Goal: Use online tool/utility: Utilize a website feature to perform a specific function

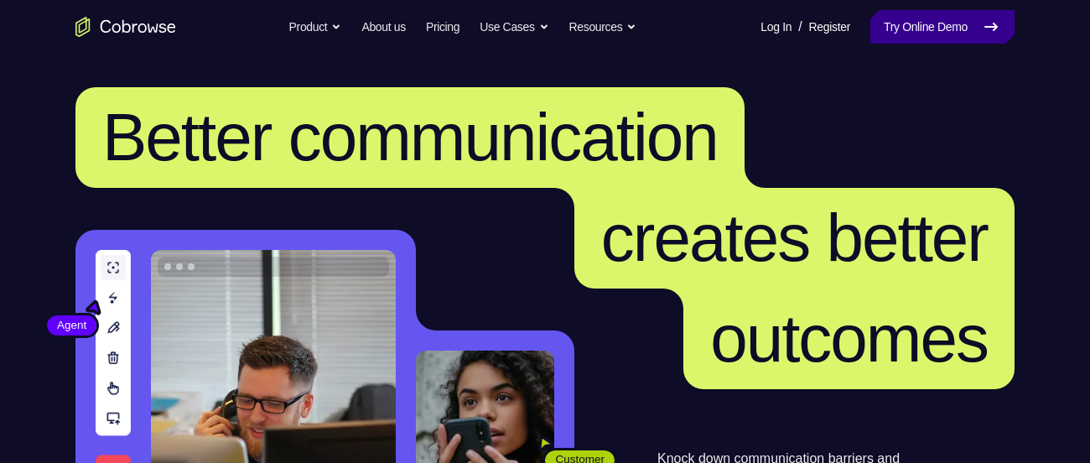
click at [906, 14] on link "Try Online Demo" at bounding box center [943, 27] width 144 height 34
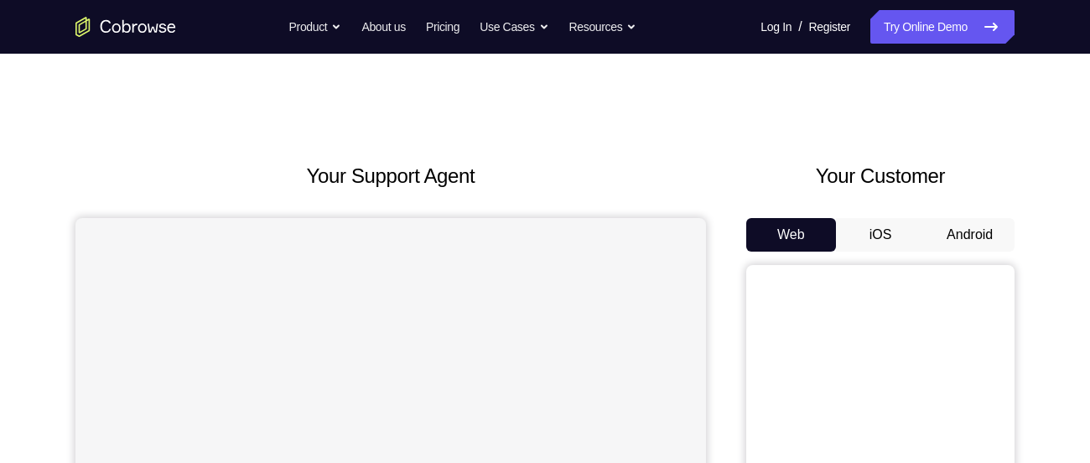
click at [987, 233] on button "Android" at bounding box center [970, 235] width 90 height 34
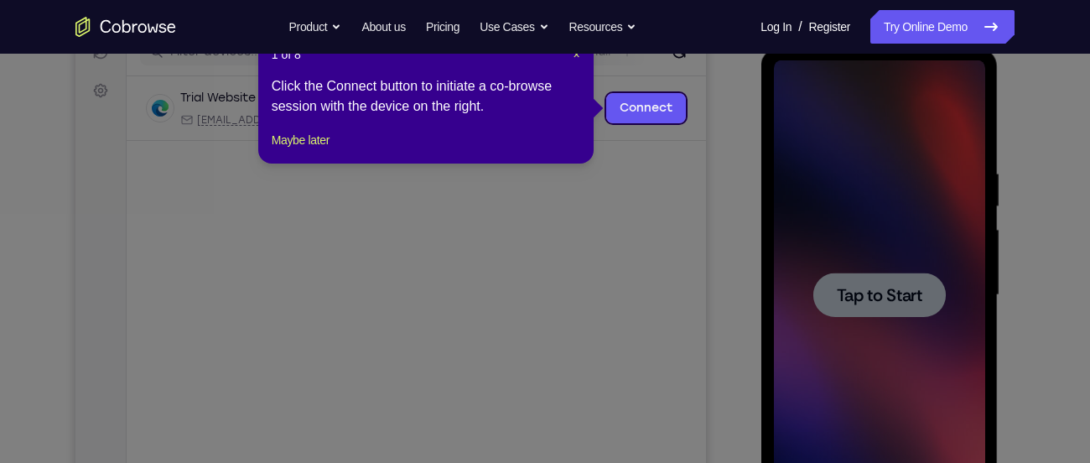
click at [745, 148] on icon at bounding box center [551, 231] width 1103 height 463
click at [322, 150] on button "Maybe later" at bounding box center [301, 140] width 58 height 20
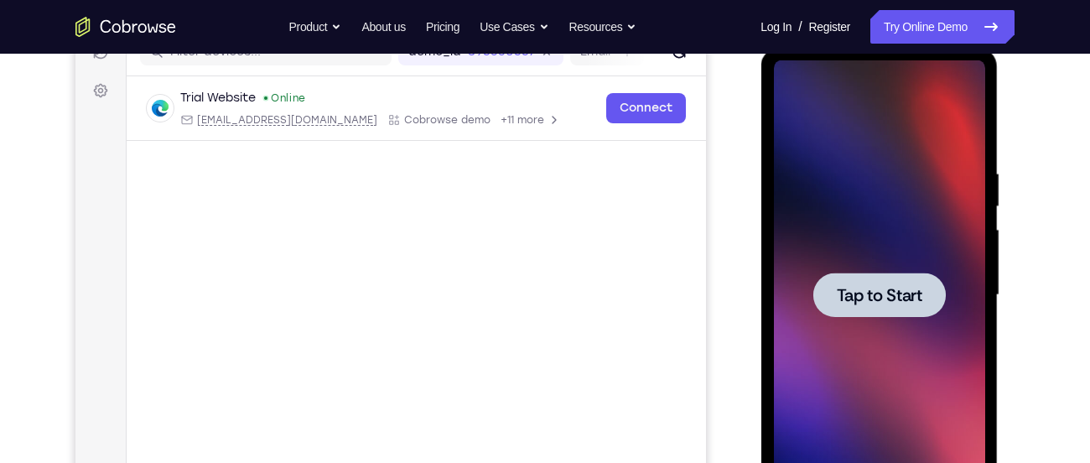
scroll to position [218, 0]
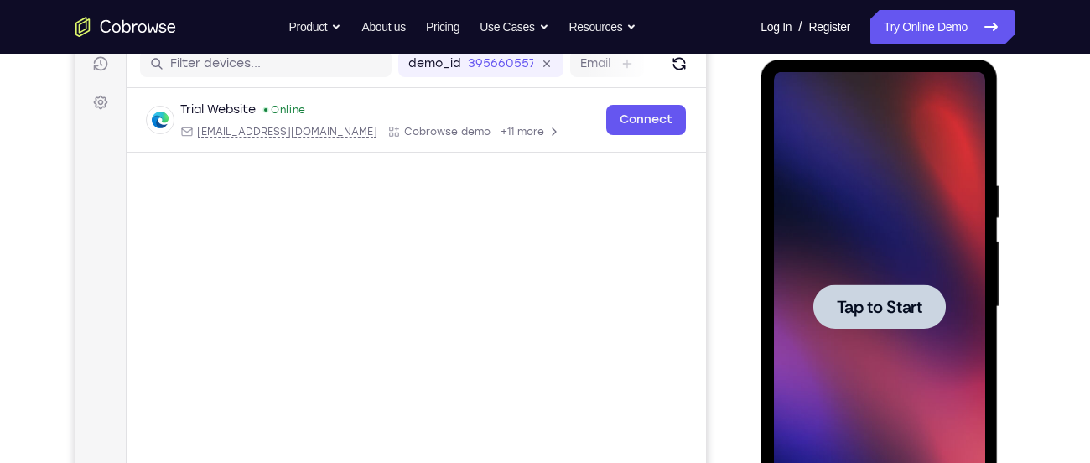
click at [858, 315] on span "Tap to Start" at bounding box center [879, 307] width 86 height 17
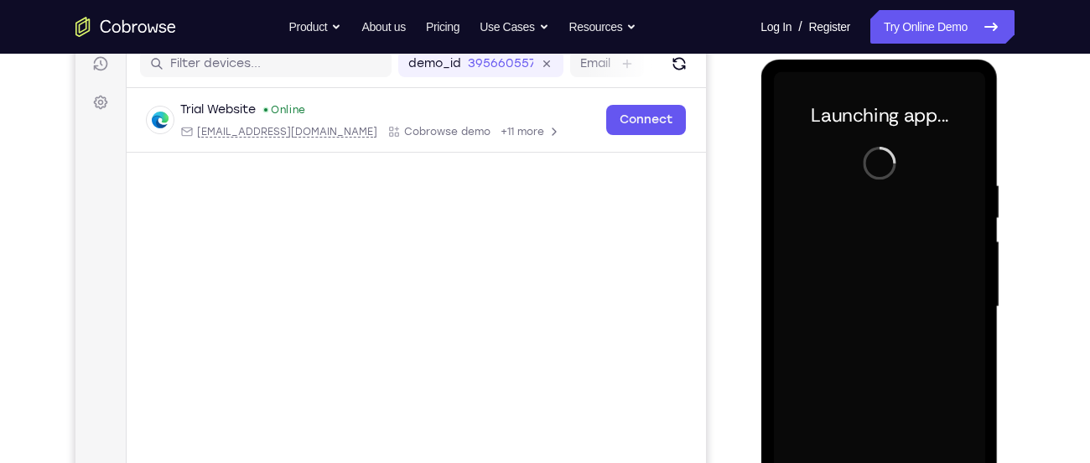
click at [740, 257] on div "Your Support Agent Your Customer Web iOS Android" at bounding box center [544, 253] width 939 height 620
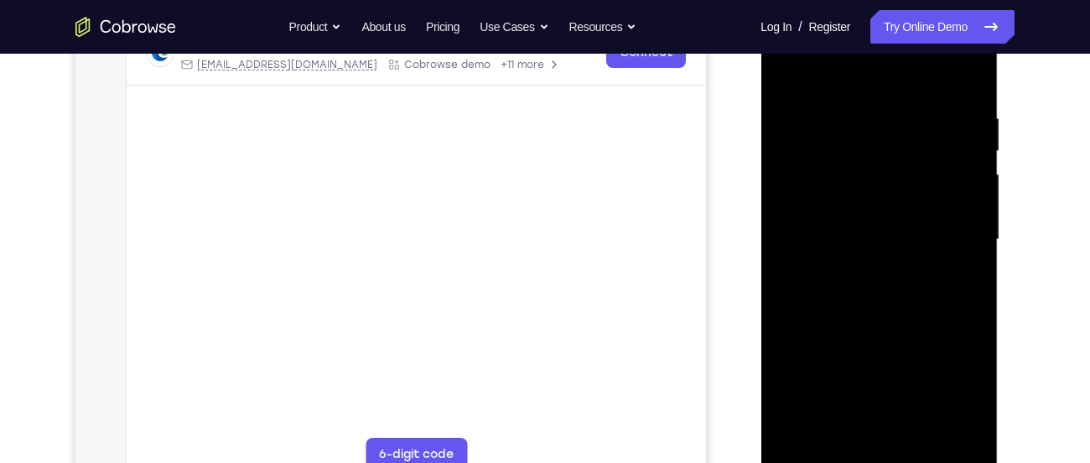
scroll to position [328, 0]
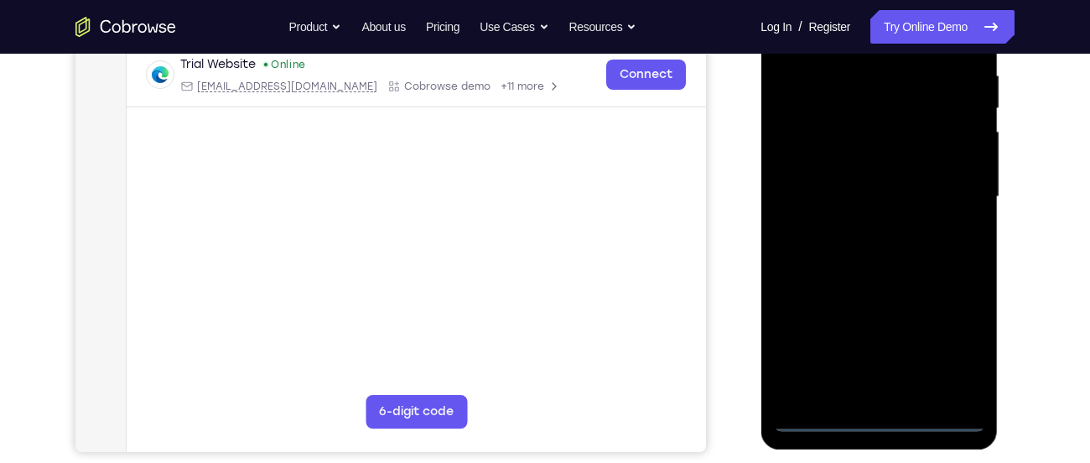
click at [872, 419] on div at bounding box center [878, 197] width 211 height 470
click at [954, 346] on div at bounding box center [878, 197] width 211 height 470
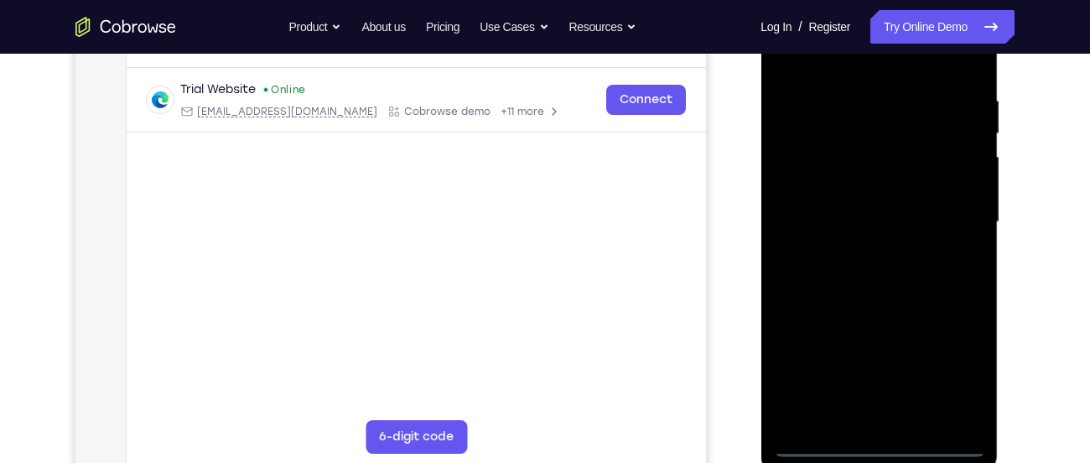
scroll to position [299, 0]
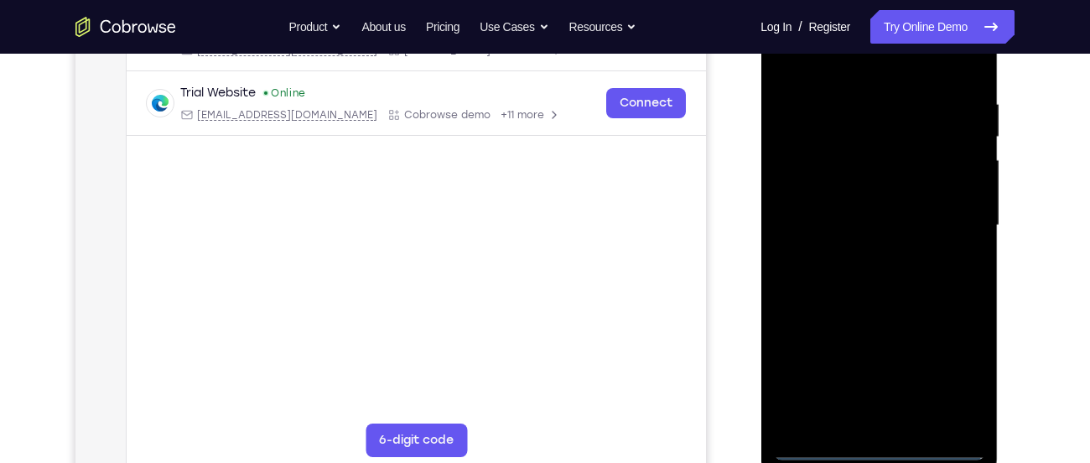
click at [870, 65] on div at bounding box center [878, 226] width 211 height 470
click at [951, 216] on div at bounding box center [878, 226] width 211 height 470
click at [861, 259] on div at bounding box center [878, 226] width 211 height 470
click at [868, 209] on div at bounding box center [878, 226] width 211 height 470
click at [869, 195] on div at bounding box center [878, 226] width 211 height 470
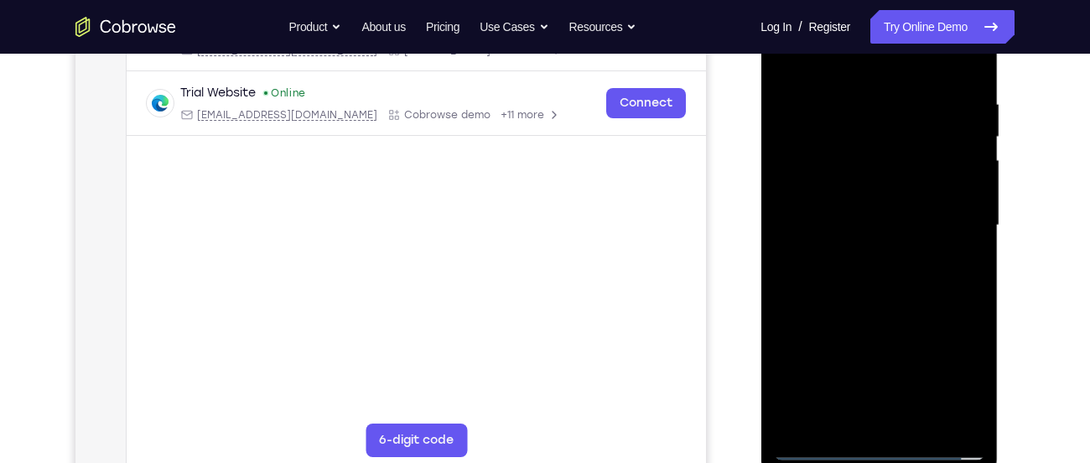
click at [872, 221] on div at bounding box center [878, 226] width 211 height 470
click at [929, 277] on div at bounding box center [878, 226] width 211 height 470
click at [918, 278] on div at bounding box center [878, 226] width 211 height 470
click at [902, 270] on div at bounding box center [878, 226] width 211 height 470
click at [957, 246] on div at bounding box center [878, 226] width 211 height 470
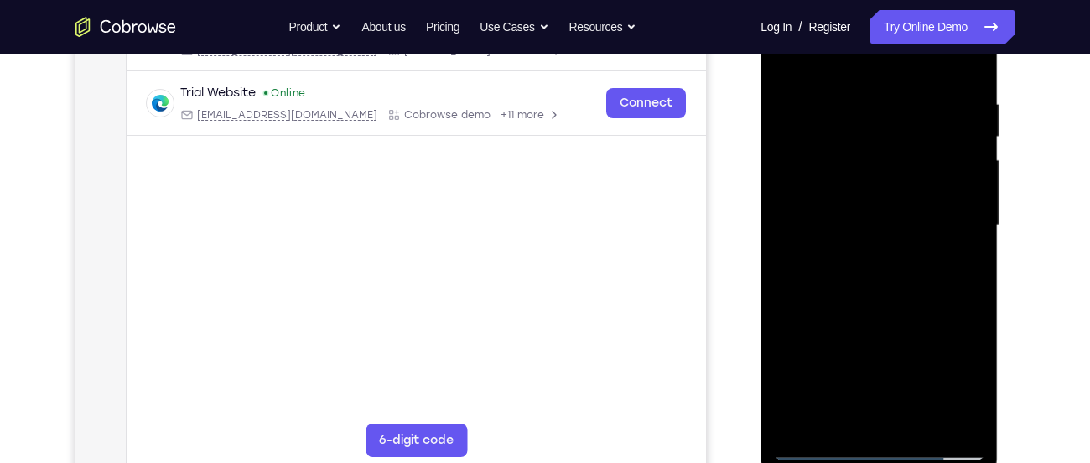
click at [891, 224] on div at bounding box center [878, 226] width 211 height 470
click at [863, 282] on div at bounding box center [878, 226] width 211 height 470
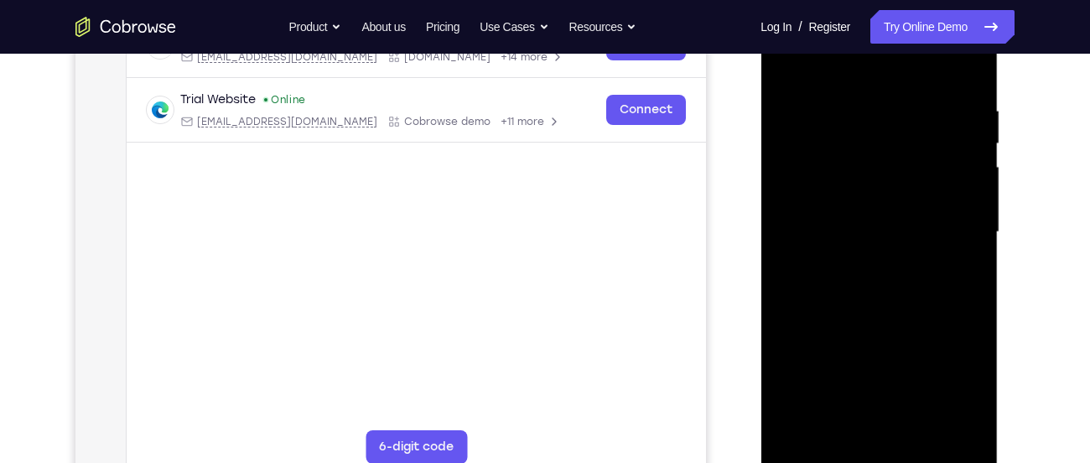
scroll to position [296, 0]
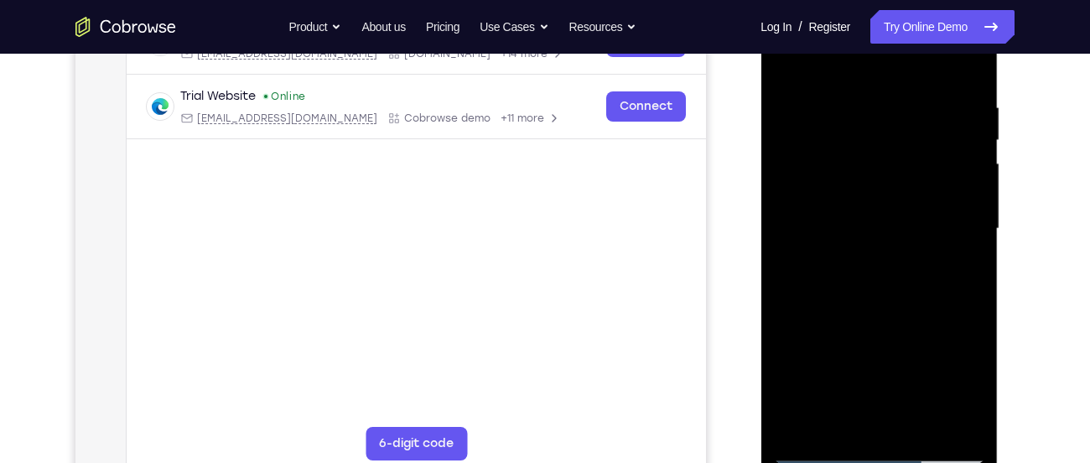
click at [898, 310] on div at bounding box center [878, 229] width 211 height 470
click at [918, 426] on div at bounding box center [878, 229] width 211 height 470
click at [922, 320] on div at bounding box center [878, 229] width 211 height 470
click at [926, 230] on div at bounding box center [878, 229] width 211 height 470
click at [838, 418] on div at bounding box center [878, 229] width 211 height 470
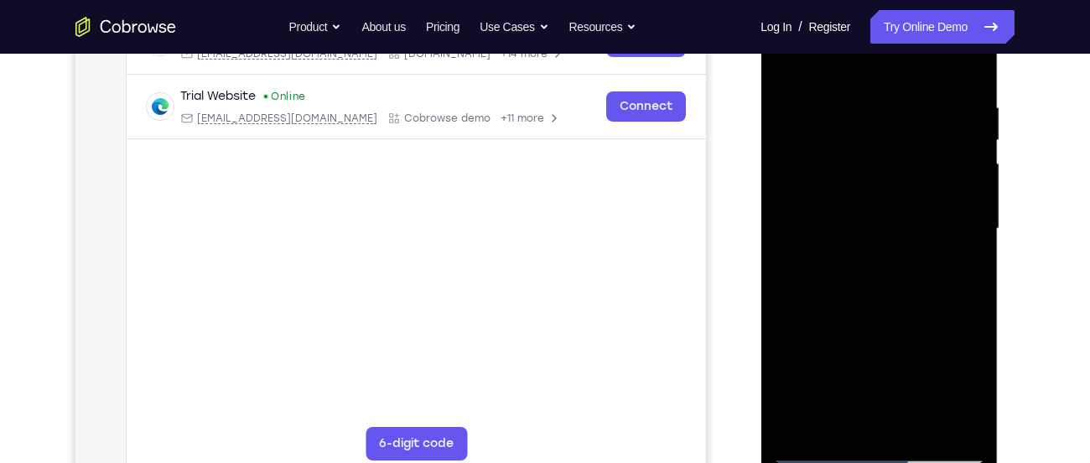
click at [959, 268] on div at bounding box center [878, 229] width 211 height 470
drag, startPoint x: 924, startPoint y: 128, endPoint x: 927, endPoint y: 206, distance: 78.0
click at [927, 206] on div at bounding box center [878, 229] width 211 height 470
drag, startPoint x: 906, startPoint y: 126, endPoint x: 911, endPoint y: 189, distance: 63.1
click at [911, 189] on div at bounding box center [878, 229] width 211 height 470
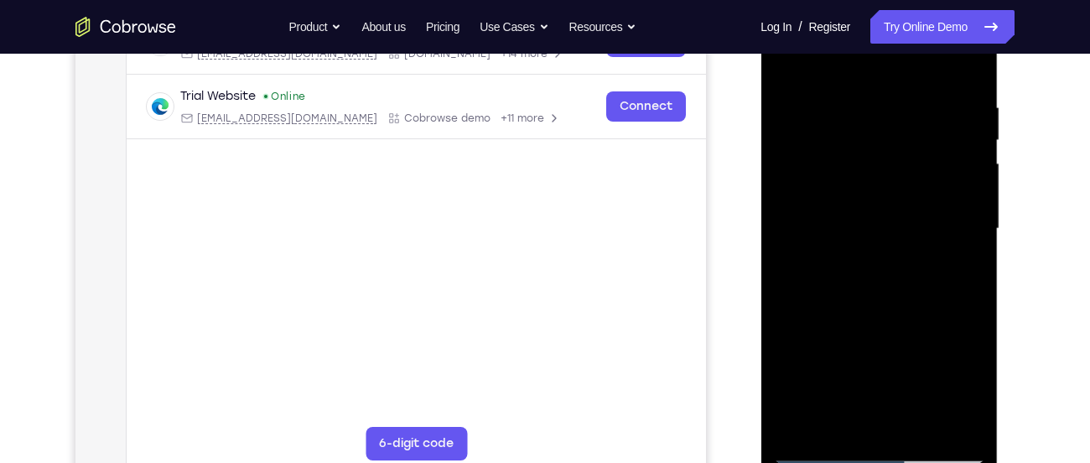
click at [783, 60] on div at bounding box center [878, 229] width 211 height 470
click at [885, 303] on div at bounding box center [878, 229] width 211 height 470
click at [819, 419] on div at bounding box center [878, 229] width 211 height 470
click at [964, 268] on div at bounding box center [878, 229] width 211 height 470
click at [788, 60] on div at bounding box center [878, 229] width 211 height 470
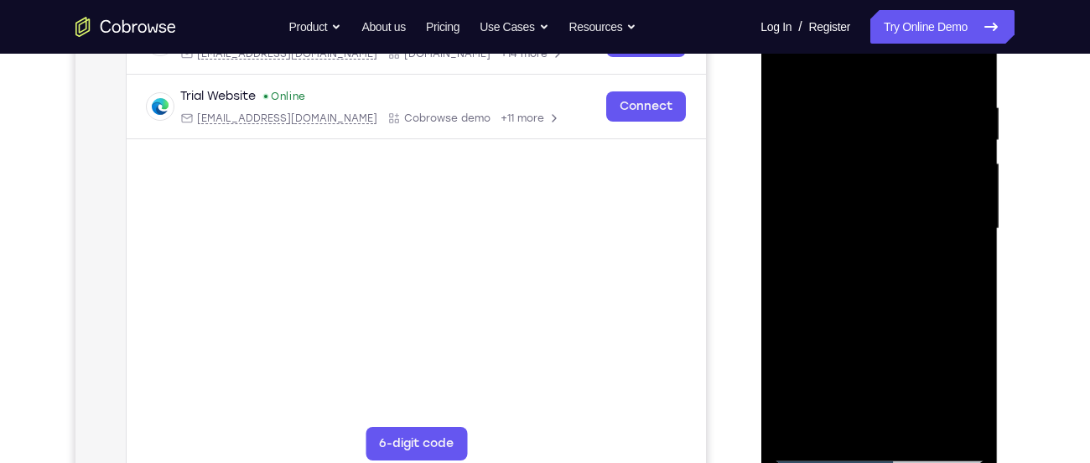
click at [851, 290] on div at bounding box center [878, 229] width 211 height 470
click at [830, 422] on div at bounding box center [878, 229] width 211 height 470
click at [956, 273] on div at bounding box center [878, 229] width 211 height 470
click at [785, 67] on div at bounding box center [878, 229] width 211 height 470
click at [791, 63] on div at bounding box center [878, 229] width 211 height 470
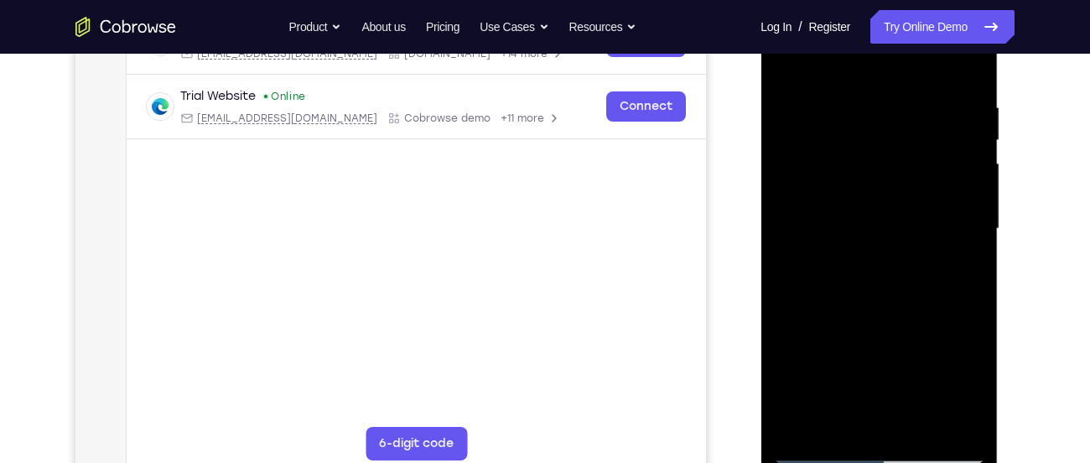
click at [870, 96] on div at bounding box center [878, 229] width 211 height 470
click at [955, 164] on div at bounding box center [878, 229] width 211 height 470
click at [972, 168] on div at bounding box center [878, 229] width 211 height 470
click at [965, 63] on div at bounding box center [878, 229] width 211 height 470
drag, startPoint x: 952, startPoint y: 107, endPoint x: 870, endPoint y: 111, distance: 82.3
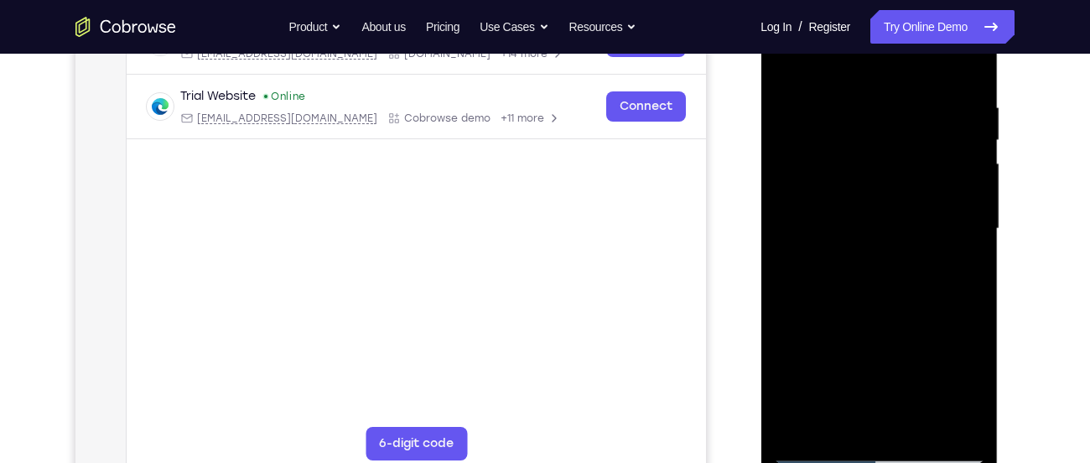
click at [870, 111] on div at bounding box center [878, 229] width 211 height 470
drag, startPoint x: 915, startPoint y: 112, endPoint x: 835, endPoint y: 122, distance: 80.3
click at [835, 122] on div at bounding box center [878, 229] width 211 height 470
drag, startPoint x: 961, startPoint y: 89, endPoint x: 850, endPoint y: 115, distance: 114.5
click at [850, 115] on div at bounding box center [878, 229] width 211 height 470
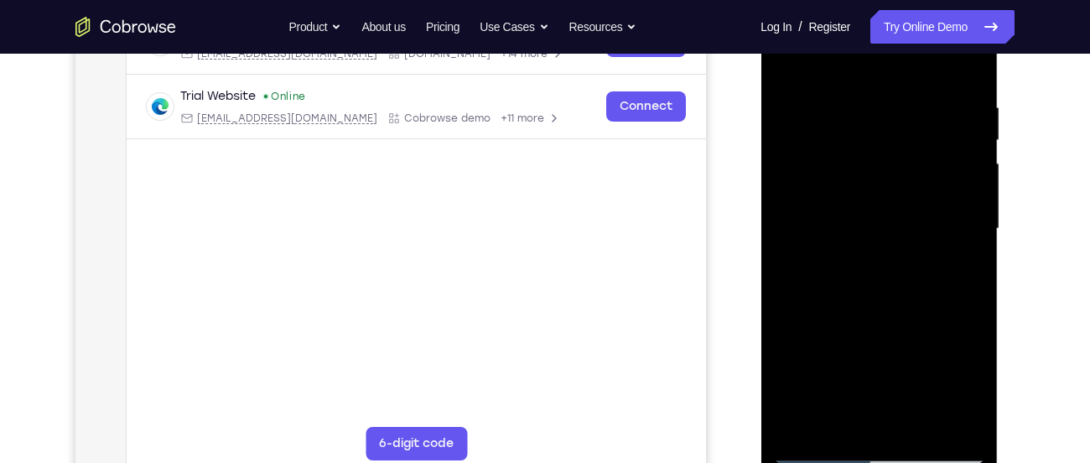
drag, startPoint x: 953, startPoint y: 101, endPoint x: 796, endPoint y: 132, distance: 159.7
click at [796, 132] on div at bounding box center [878, 229] width 211 height 470
drag, startPoint x: 955, startPoint y: 93, endPoint x: 717, endPoint y: 101, distance: 237.5
click at [761, 101] on html "Online web based iOS Simulators and Android Emulators. Run iPhone, iPad, Mobile…" at bounding box center [880, 233] width 239 height 503
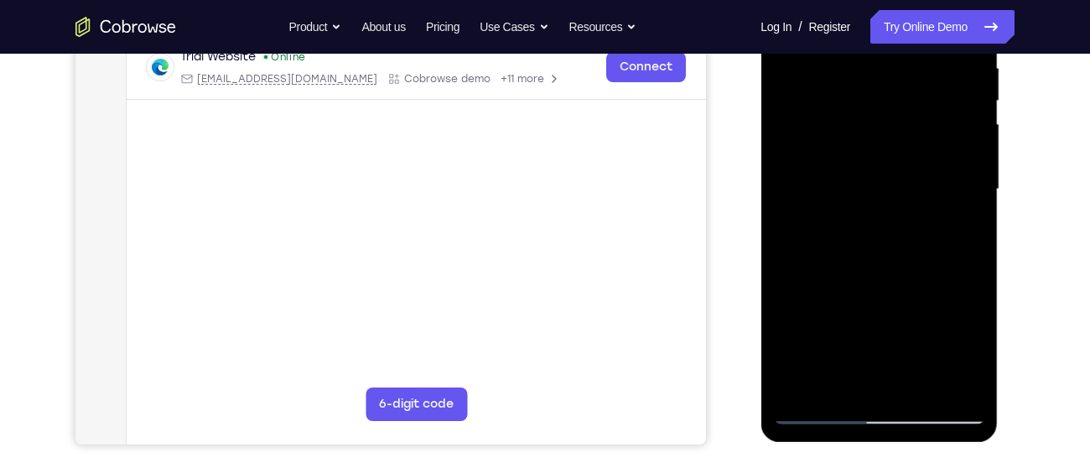
scroll to position [339, 0]
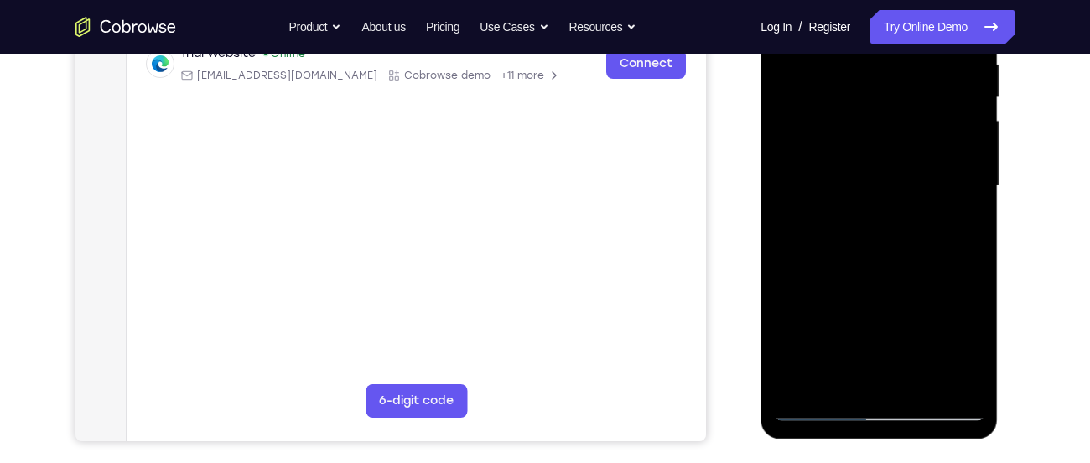
click at [841, 377] on div at bounding box center [878, 186] width 211 height 470
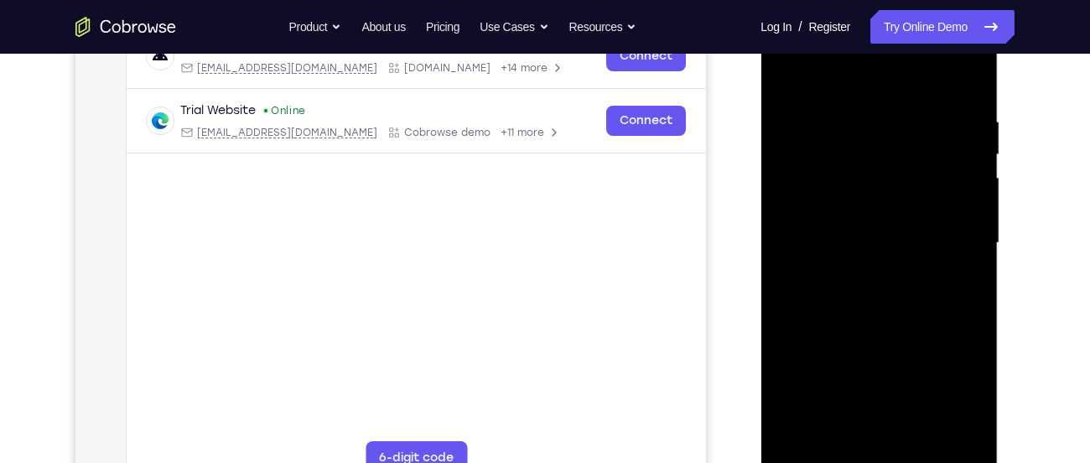
scroll to position [271, 0]
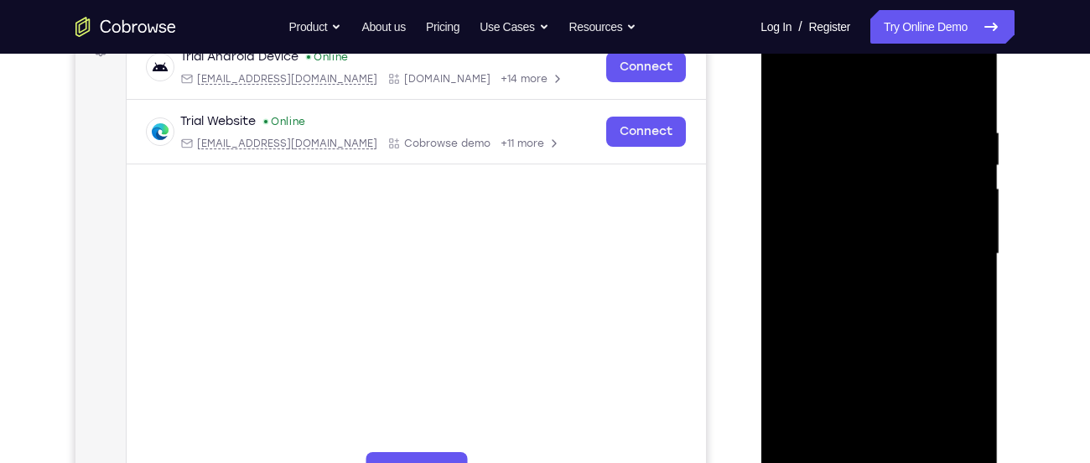
click at [945, 86] on div at bounding box center [878, 254] width 211 height 470
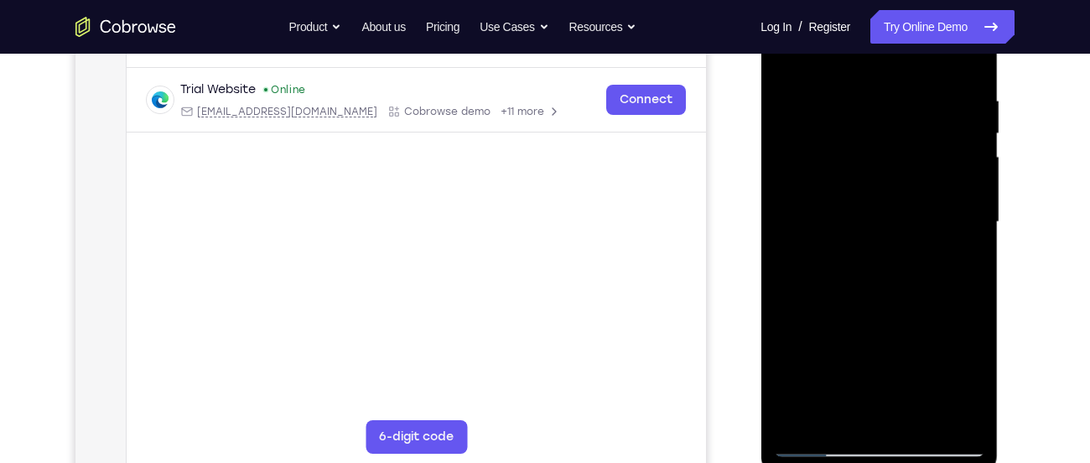
scroll to position [318, 0]
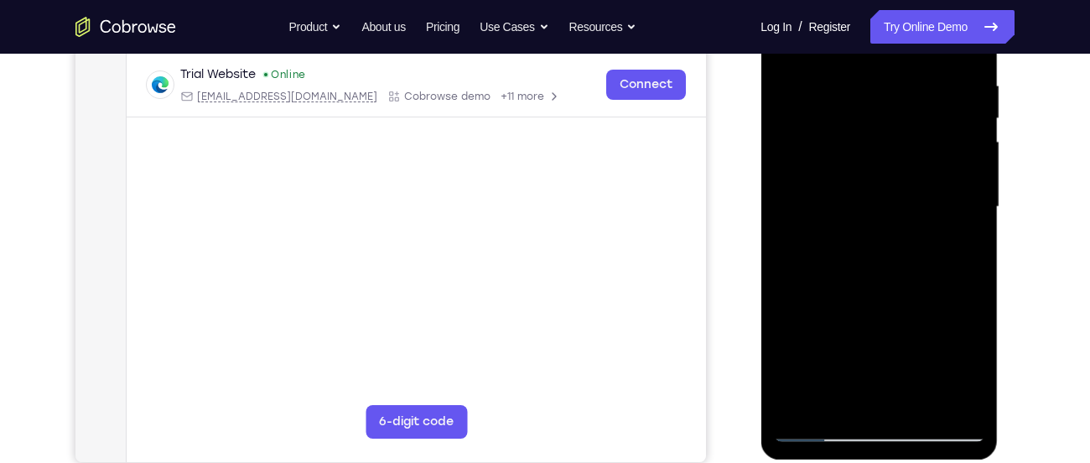
click at [801, 258] on div at bounding box center [878, 207] width 211 height 470
click at [798, 408] on div at bounding box center [878, 207] width 211 height 470
click at [921, 403] on div at bounding box center [878, 207] width 211 height 470
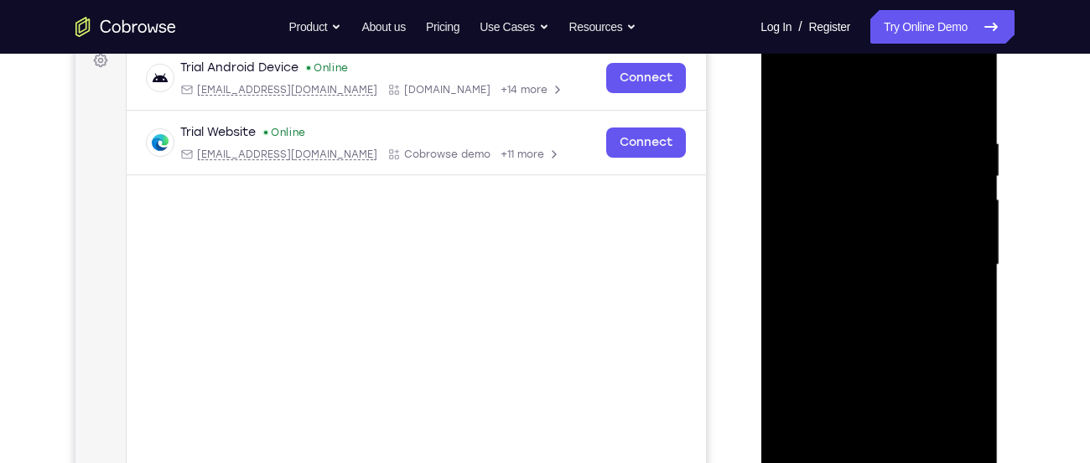
click at [872, 373] on div at bounding box center [878, 265] width 211 height 470
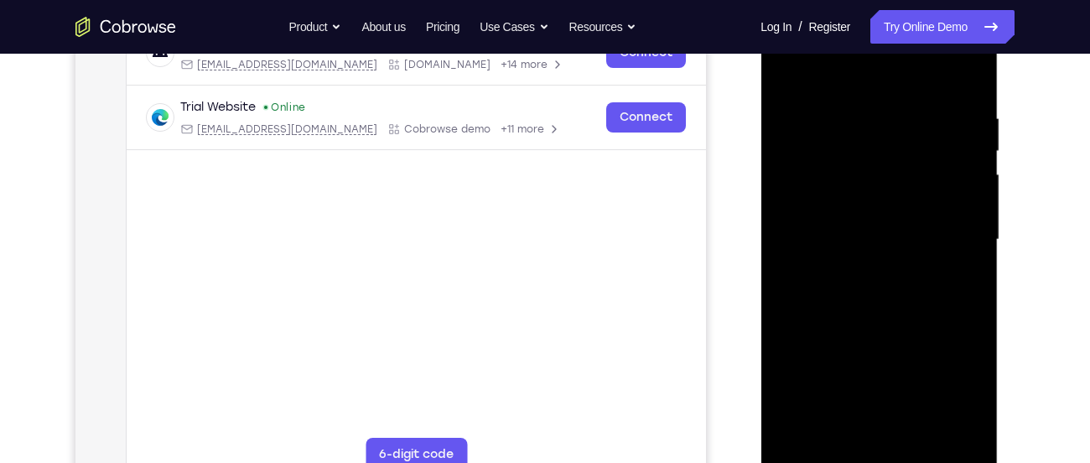
scroll to position [296, 0]
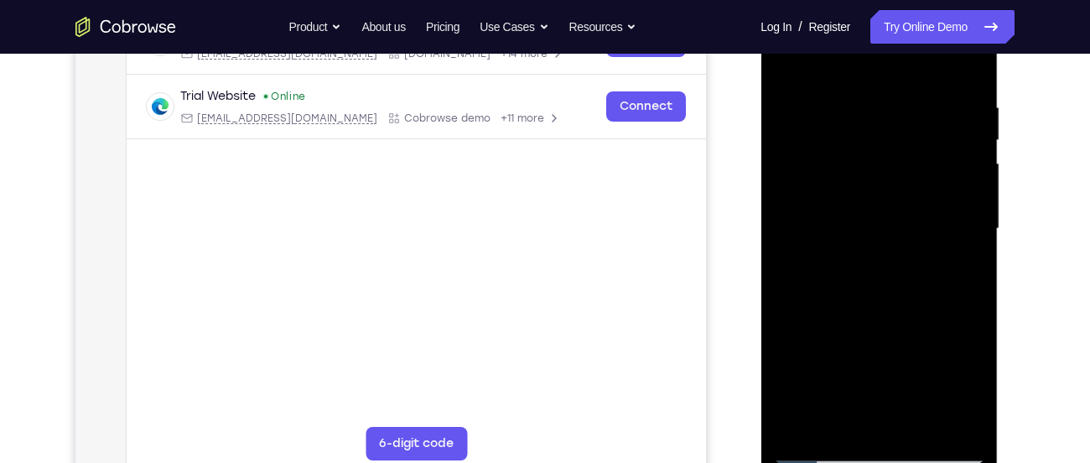
drag, startPoint x: 908, startPoint y: 211, endPoint x: 910, endPoint y: 330, distance: 119.1
click at [910, 330] on div at bounding box center [878, 229] width 211 height 470
drag, startPoint x: 903, startPoint y: 167, endPoint x: 908, endPoint y: 320, distance: 152.7
click at [908, 320] on div at bounding box center [878, 229] width 211 height 470
drag, startPoint x: 903, startPoint y: 164, endPoint x: 922, endPoint y: 297, distance: 133.9
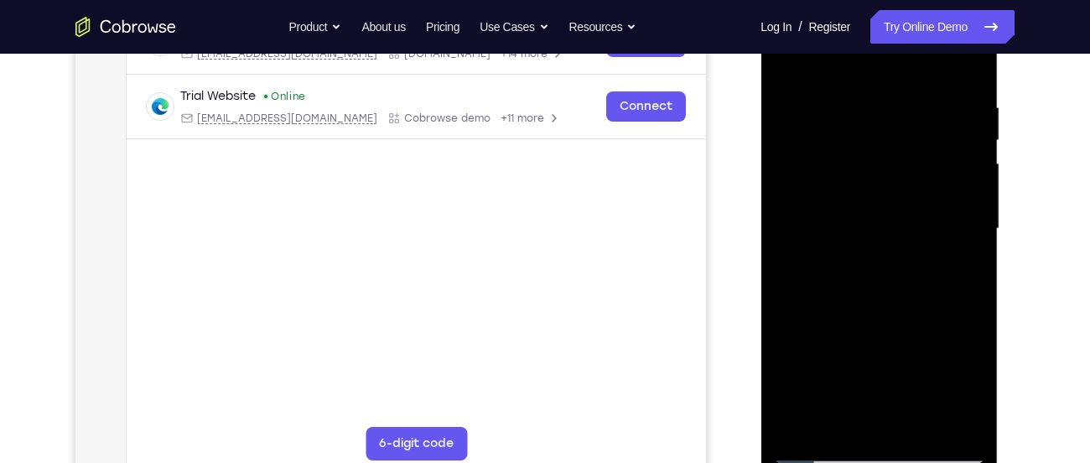
click at [922, 297] on div at bounding box center [878, 229] width 211 height 470
drag, startPoint x: 913, startPoint y: 134, endPoint x: 932, endPoint y: 258, distance: 125.5
click at [932, 258] on div at bounding box center [878, 229] width 211 height 470
drag, startPoint x: 934, startPoint y: 140, endPoint x: 963, endPoint y: 273, distance: 136.4
click at [963, 273] on div at bounding box center [878, 229] width 211 height 470
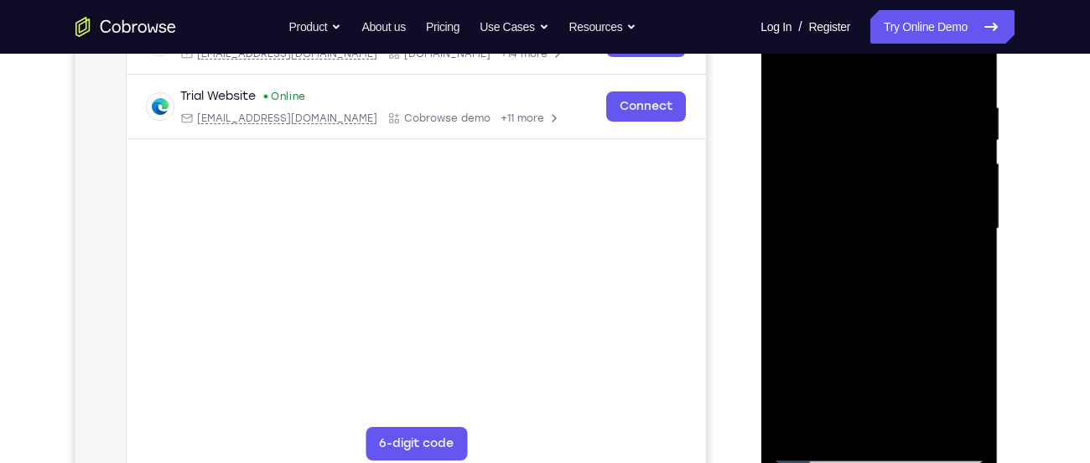
click at [895, 166] on div at bounding box center [878, 229] width 211 height 470
